Goal: Task Accomplishment & Management: Use online tool/utility

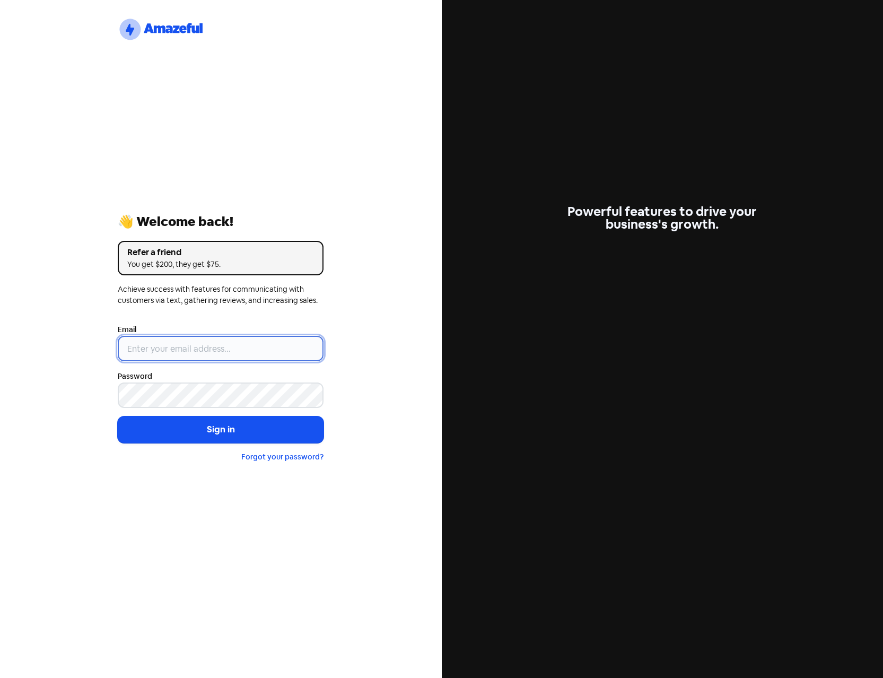
type input "[PERSON_NAME][EMAIL_ADDRESS][DOMAIN_NAME]"
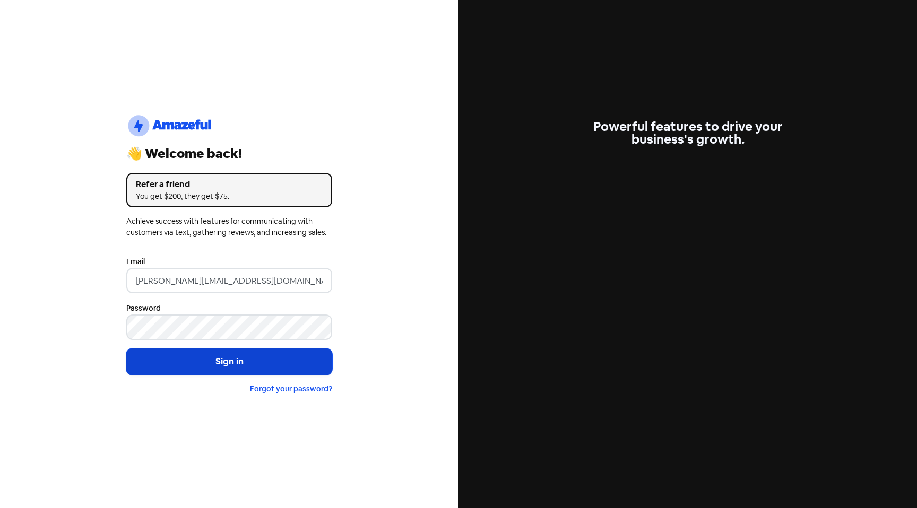
click at [215, 365] on button "Sign in" at bounding box center [229, 362] width 206 height 27
